Goal: Task Accomplishment & Management: Manage account settings

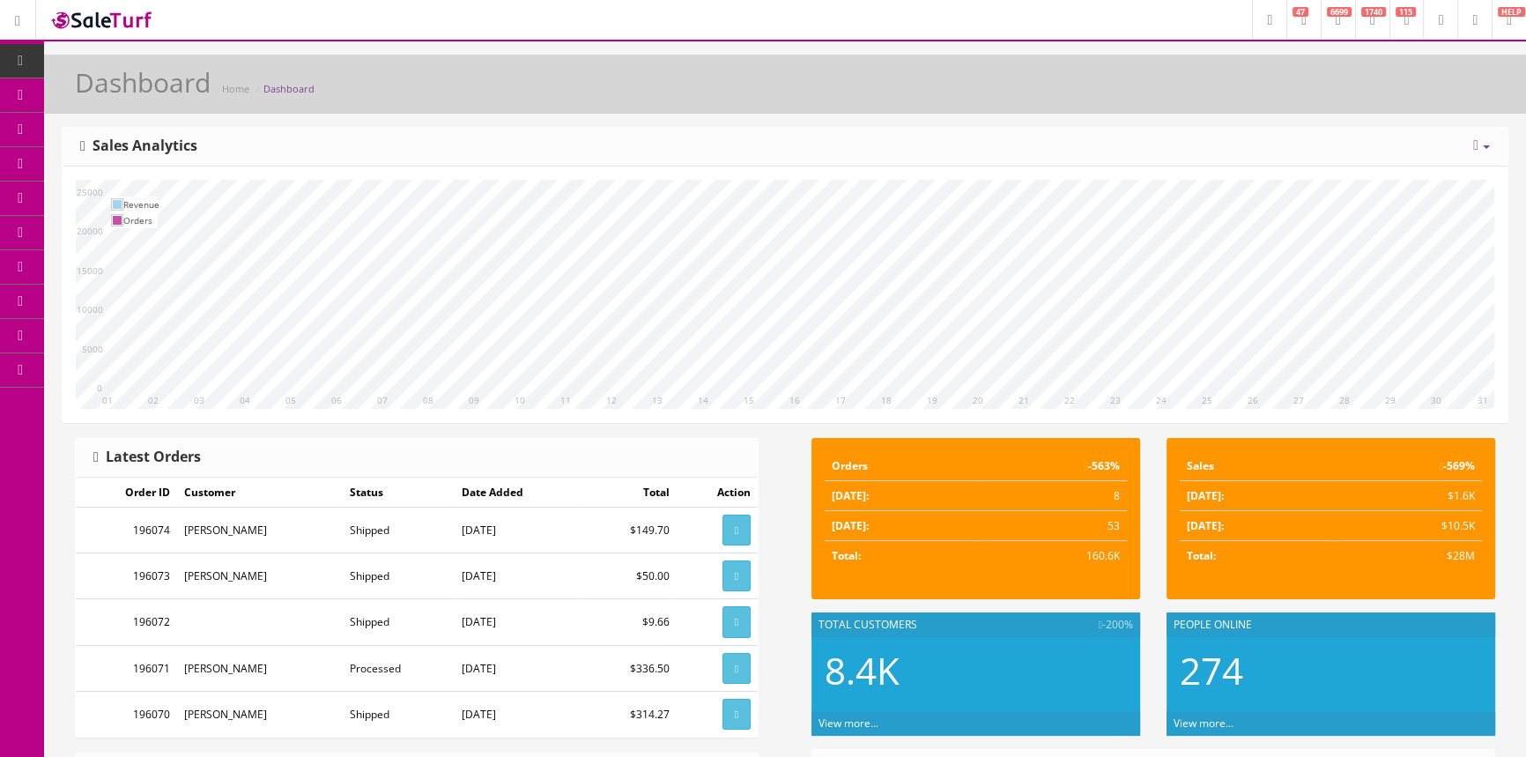
click at [199, 159] on link "POS Console" at bounding box center [136, 164] width 185 height 34
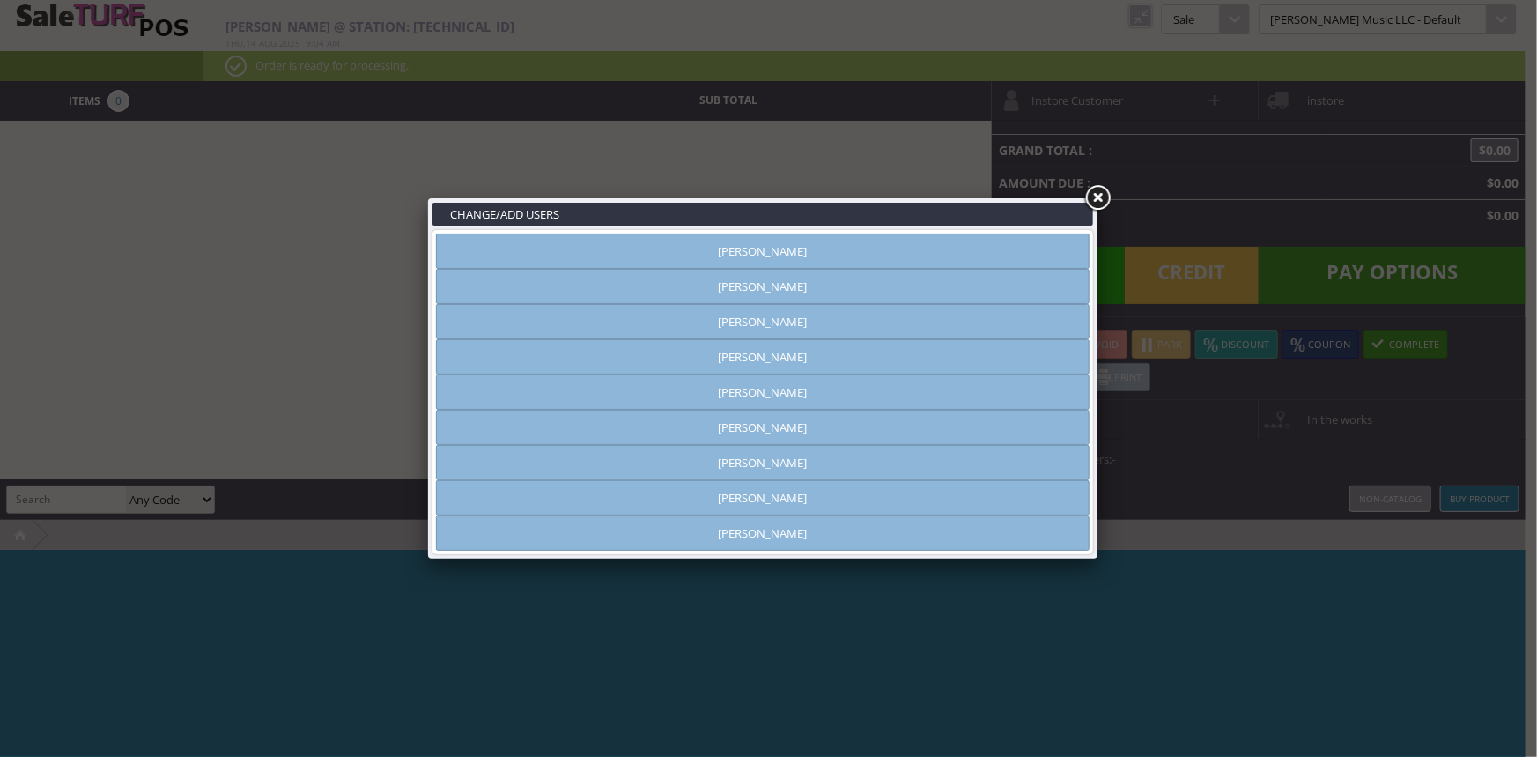
type input "amber helgren"
drag, startPoint x: 1093, startPoint y: 199, endPoint x: 1079, endPoint y: 202, distance: 14.3
click at [1093, 201] on link at bounding box center [1098, 198] width 32 height 32
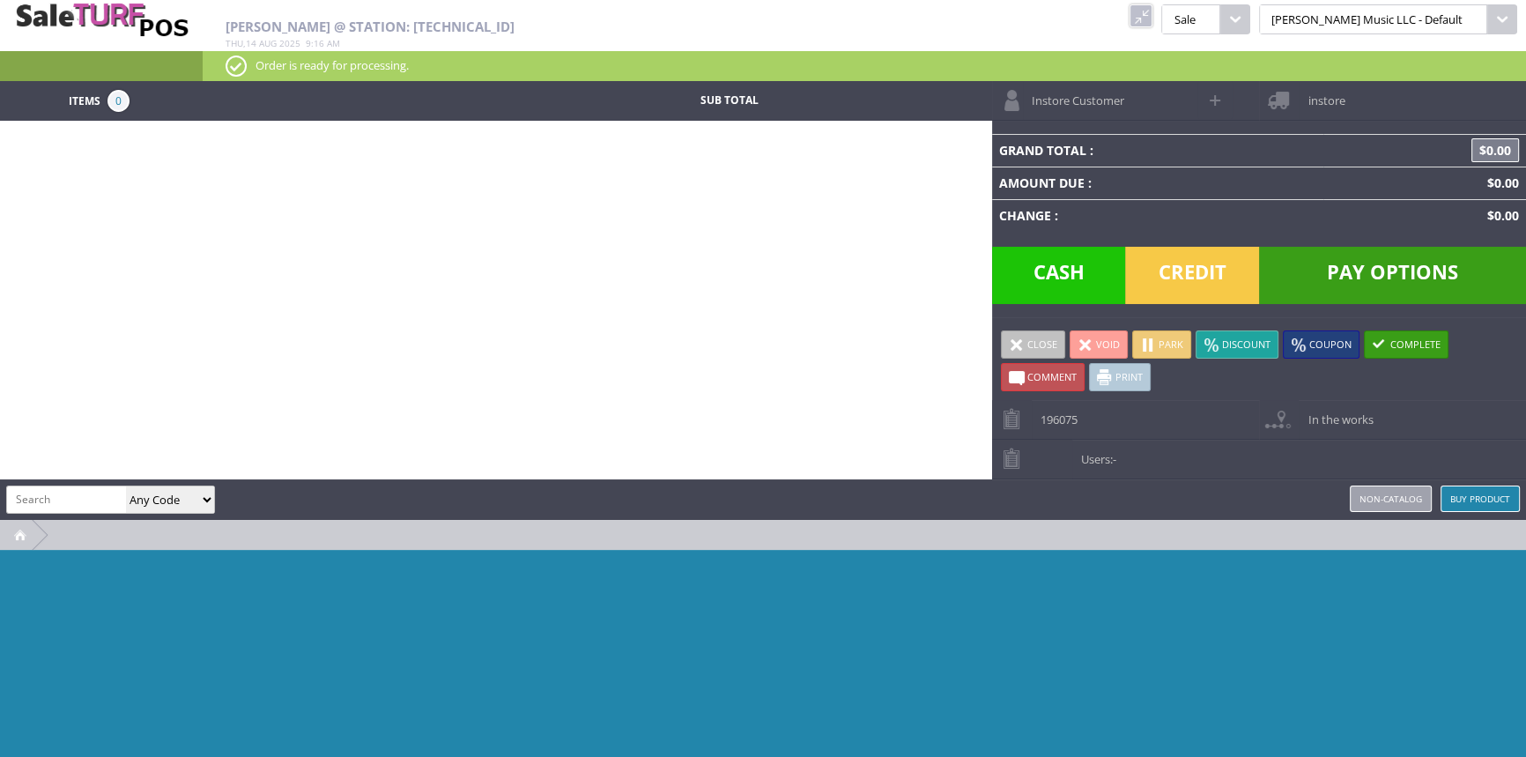
click at [1152, 21] on link at bounding box center [1140, 15] width 23 height 23
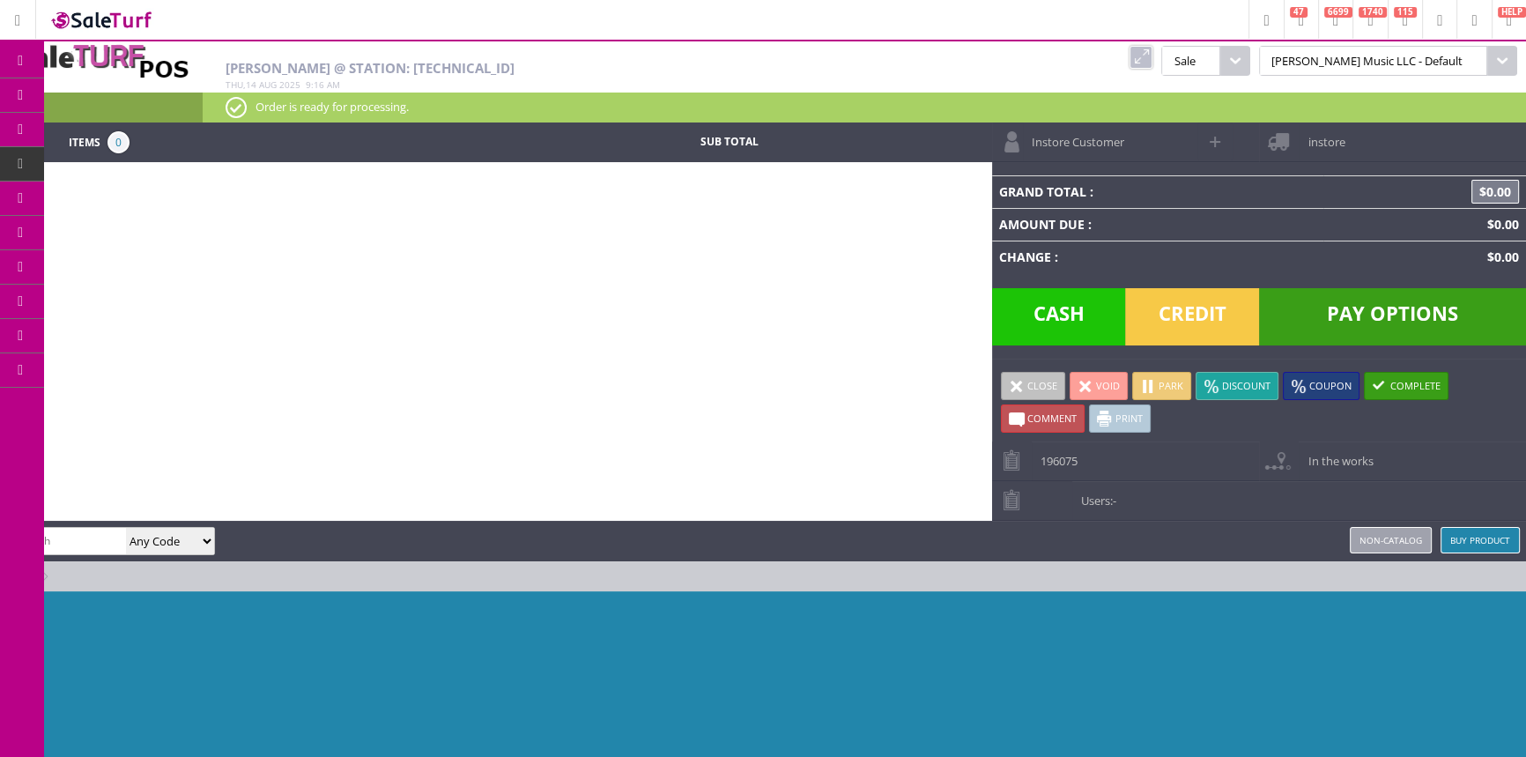
click at [166, 86] on link "Products" at bounding box center [136, 95] width 185 height 35
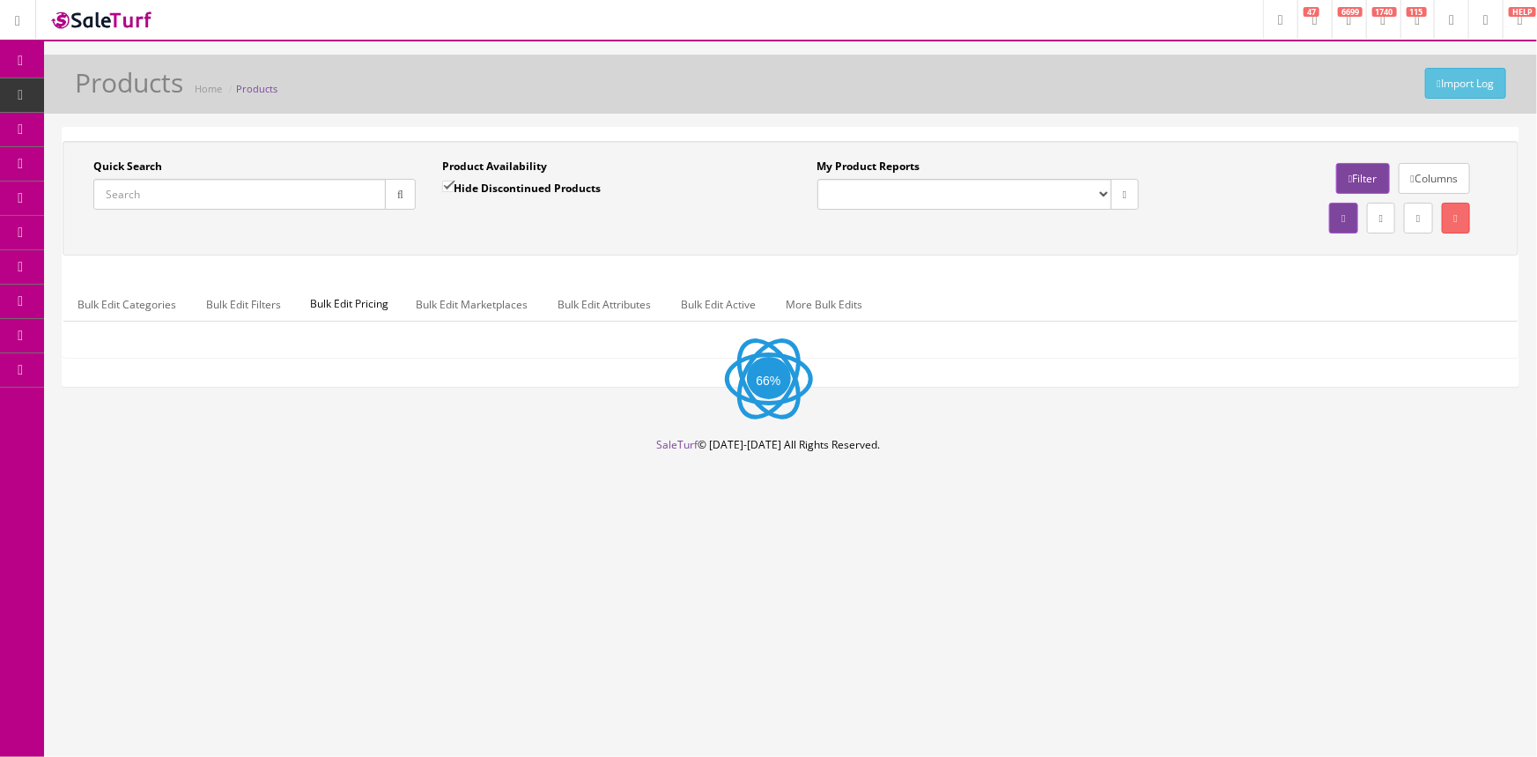
click at [283, 205] on input "Quick Search" at bounding box center [239, 194] width 292 height 31
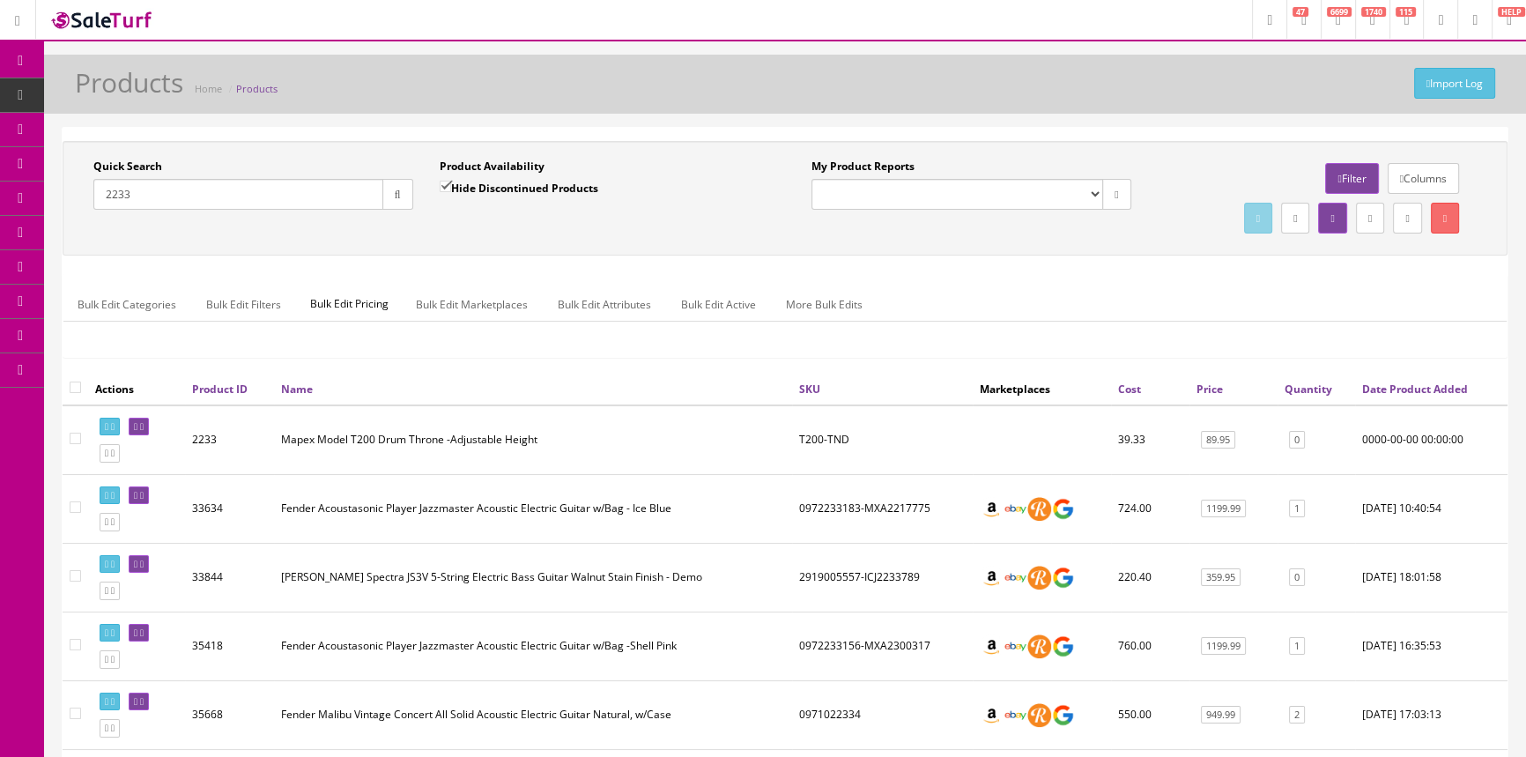
type input "2233"
click at [448, 189] on input "Hide Discontinued Products" at bounding box center [445, 186] width 11 height 11
checkbox input "false"
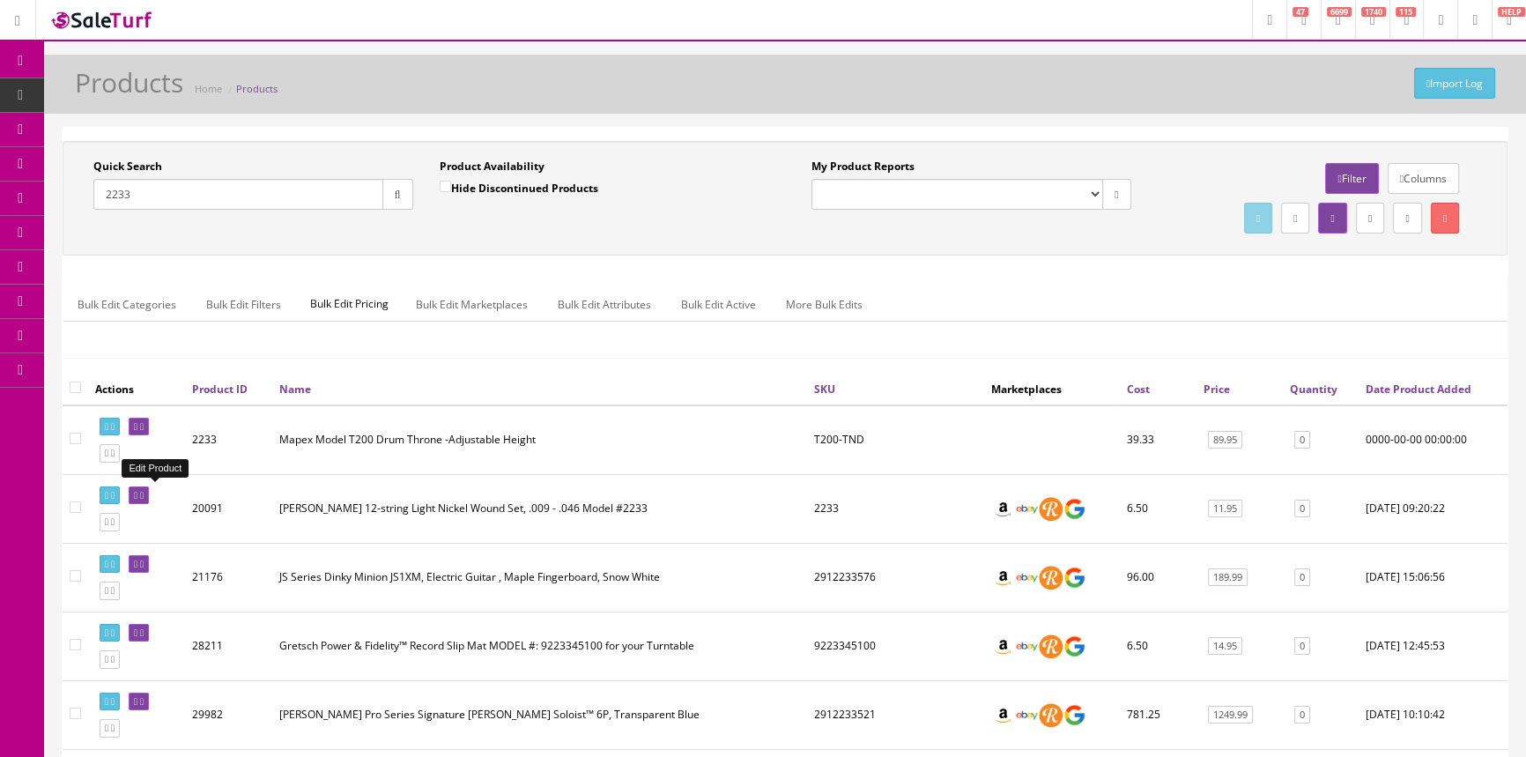
click at [144, 492] on icon at bounding box center [142, 496] width 4 height 10
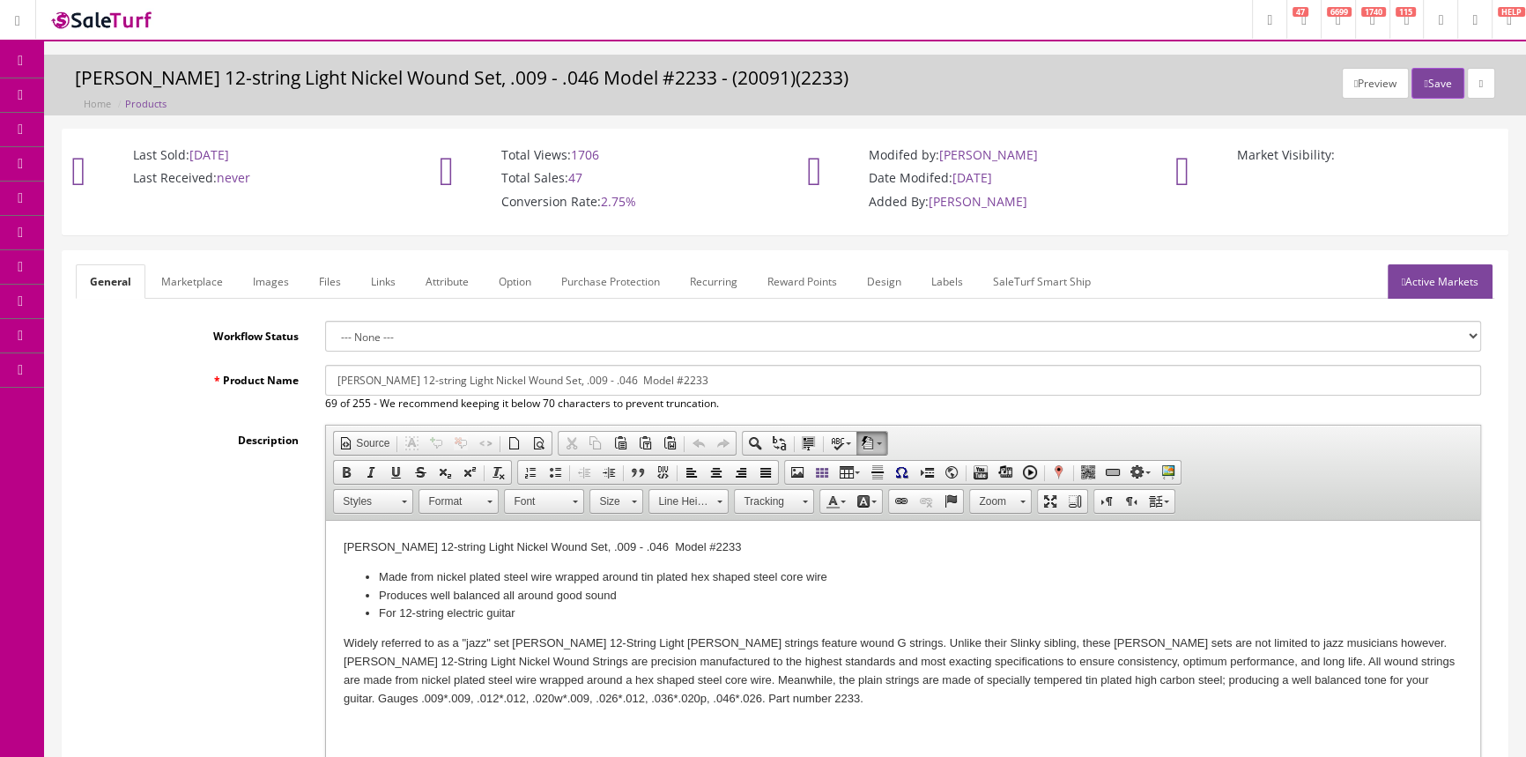
click at [270, 284] on link "Images" at bounding box center [271, 281] width 64 height 34
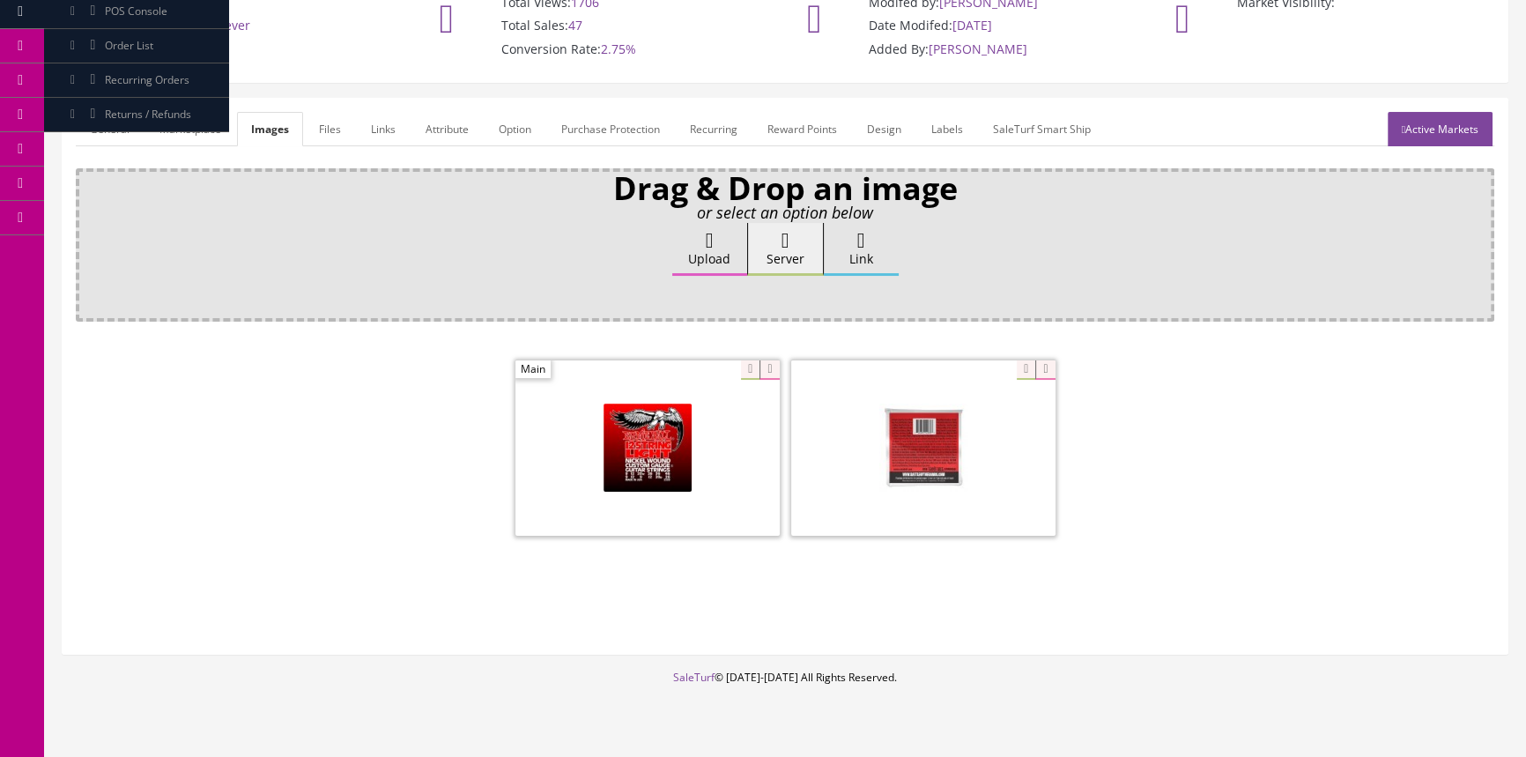
scroll to position [159, 0]
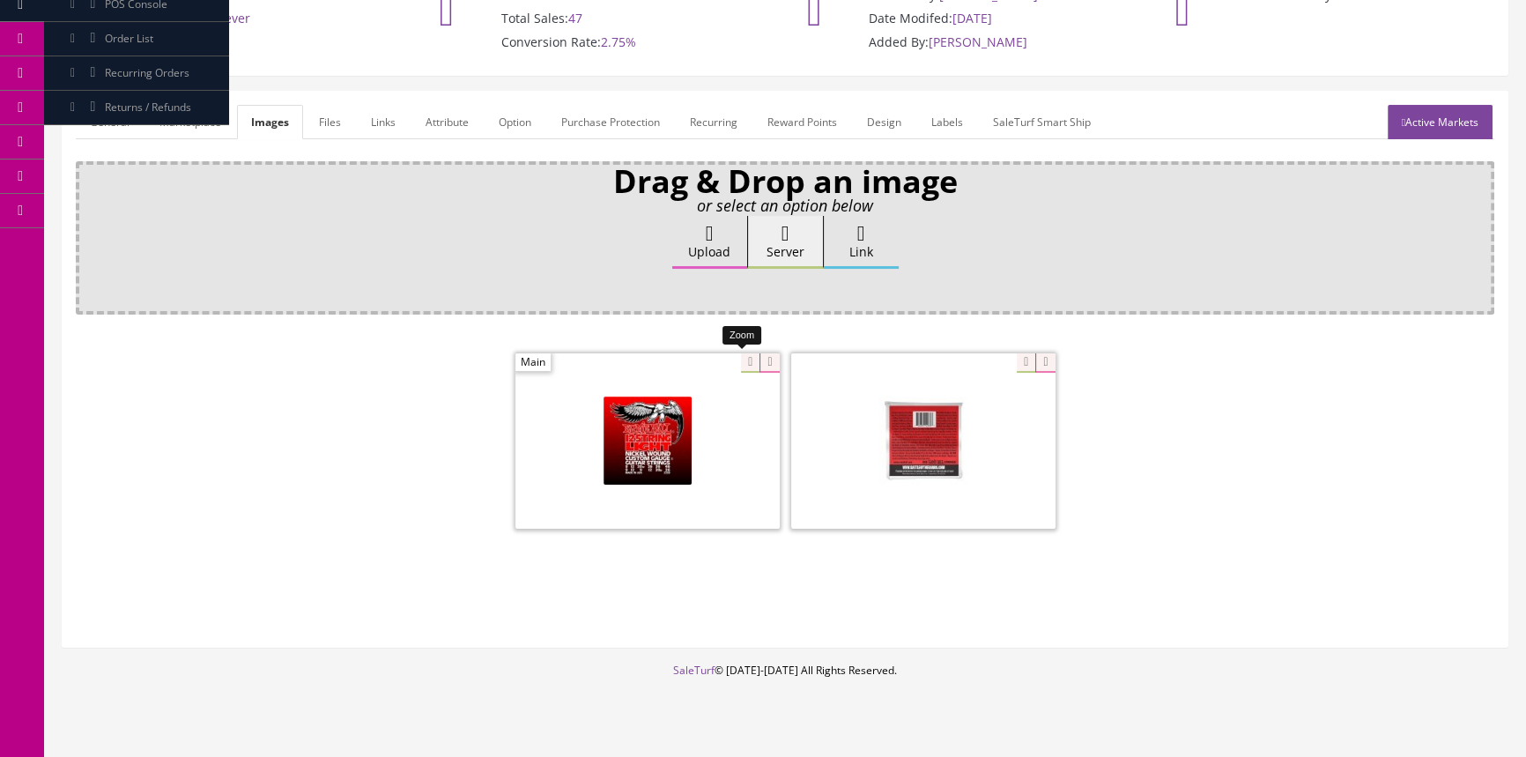
click at [736, 359] on div at bounding box center [647, 440] width 264 height 176
click at [108, 115] on link "General" at bounding box center [110, 122] width 68 height 34
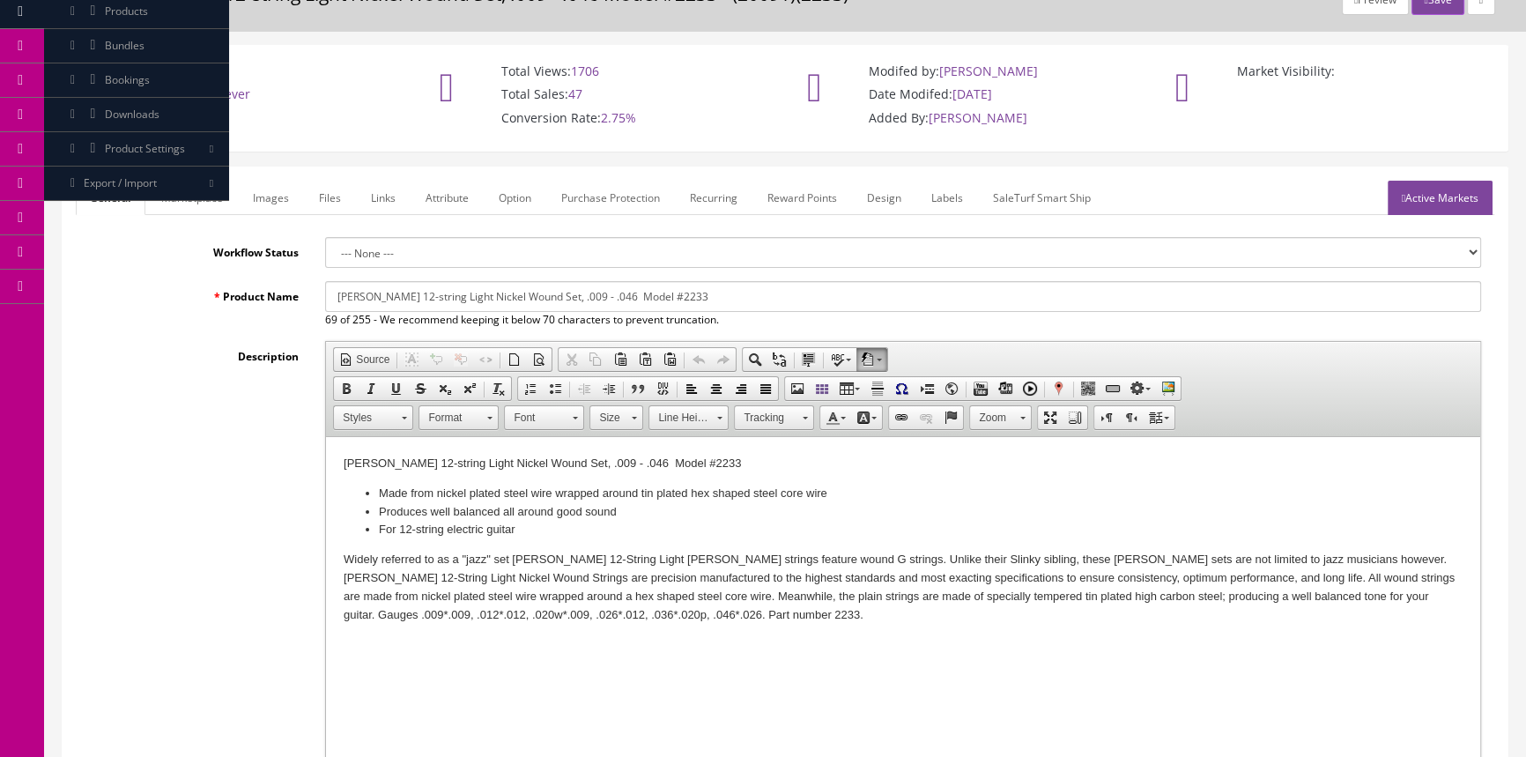
scroll to position [0, 0]
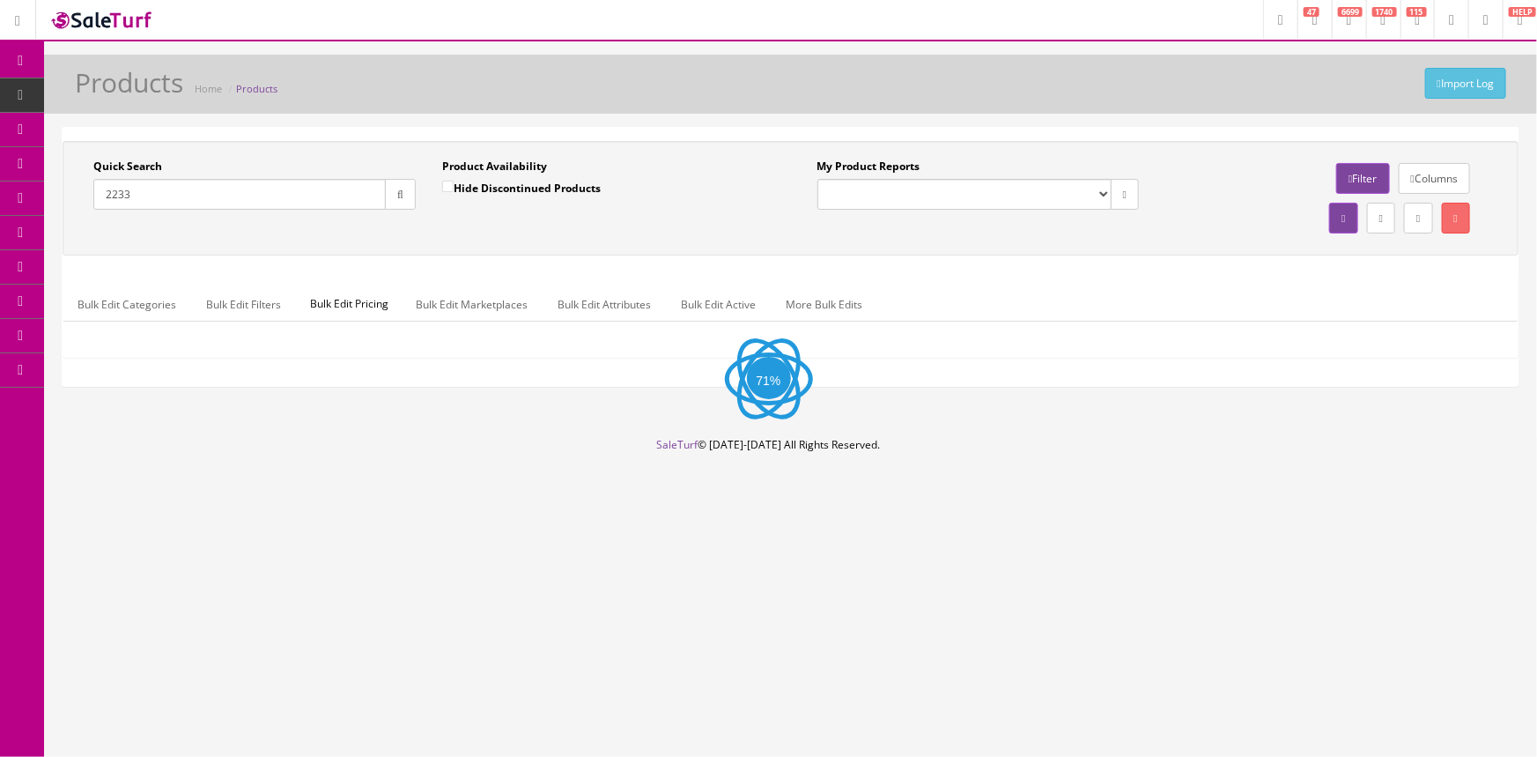
click at [193, 193] on input "2233" at bounding box center [239, 194] width 292 height 31
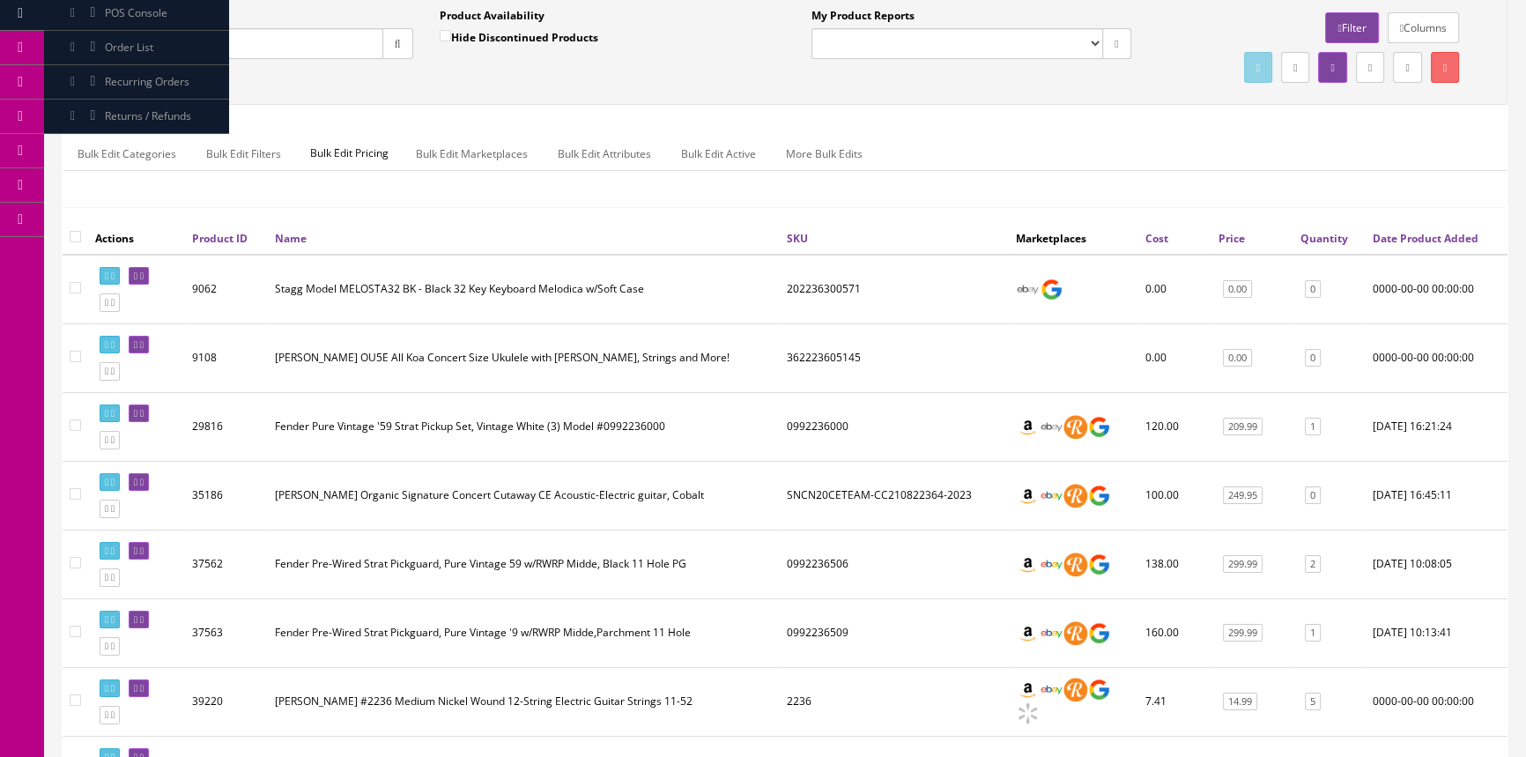
scroll to position [320, 0]
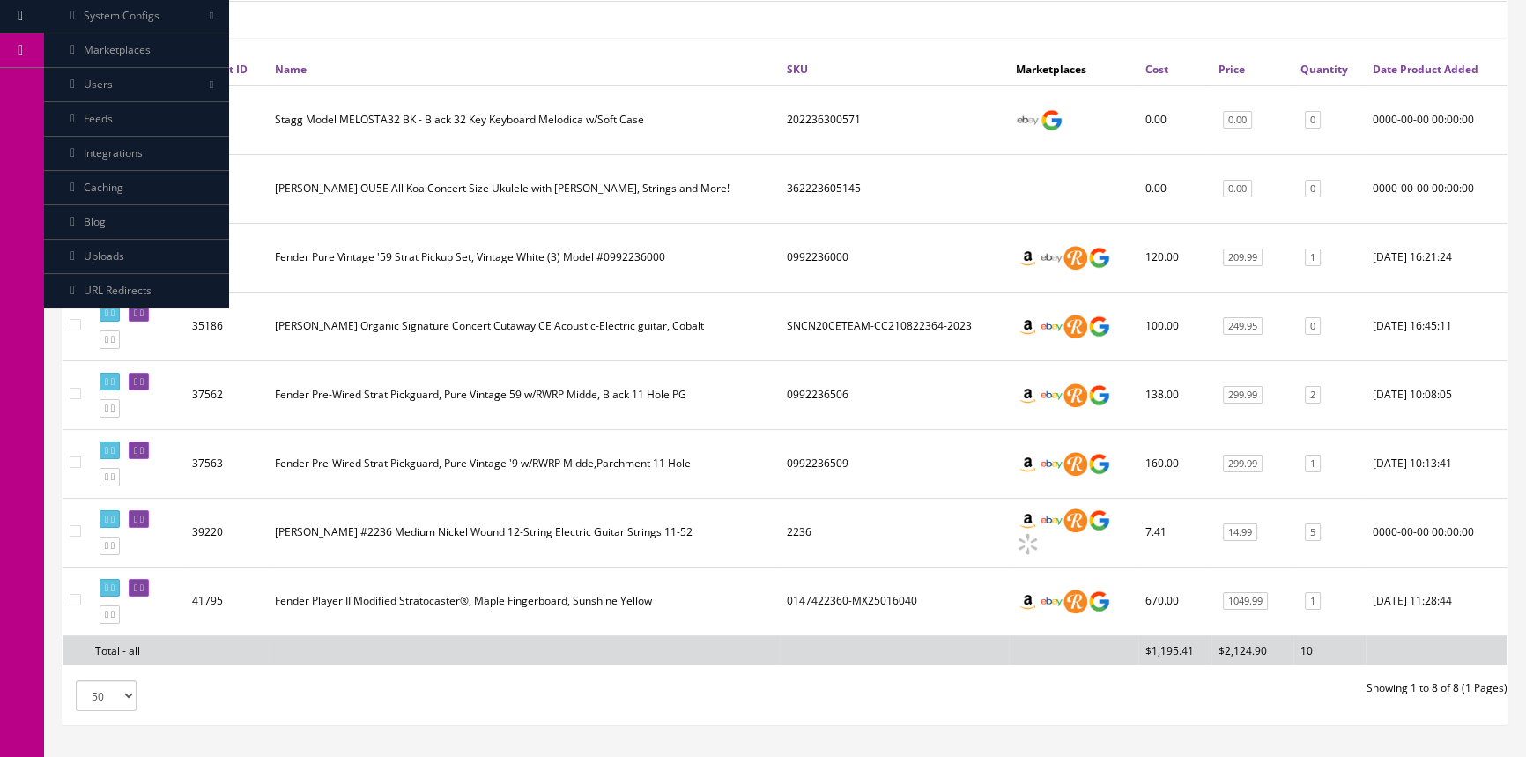
type input "2236"
